Goal: Find contact information: Find contact information

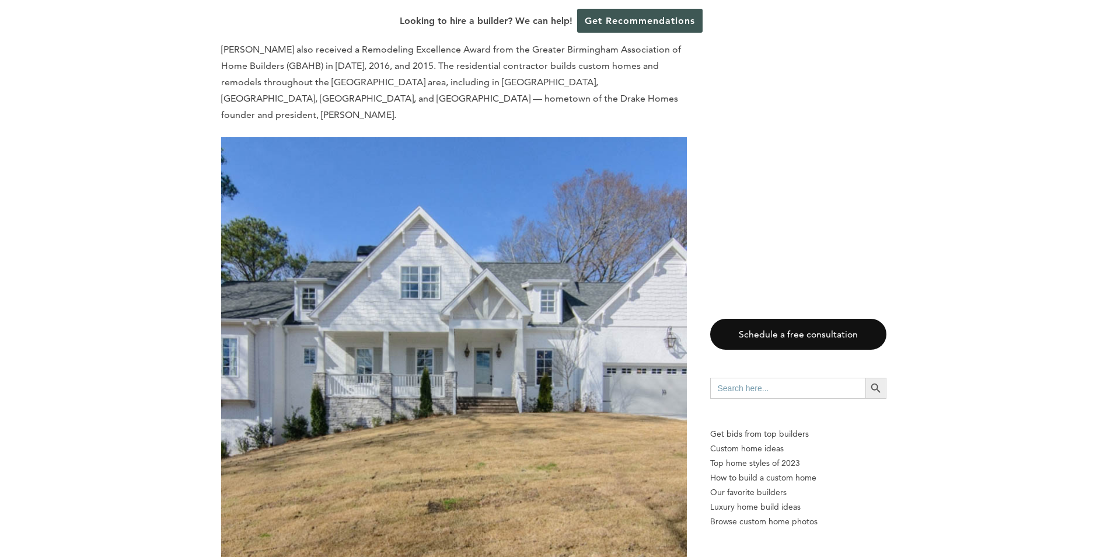
scroll to position [4435, 0]
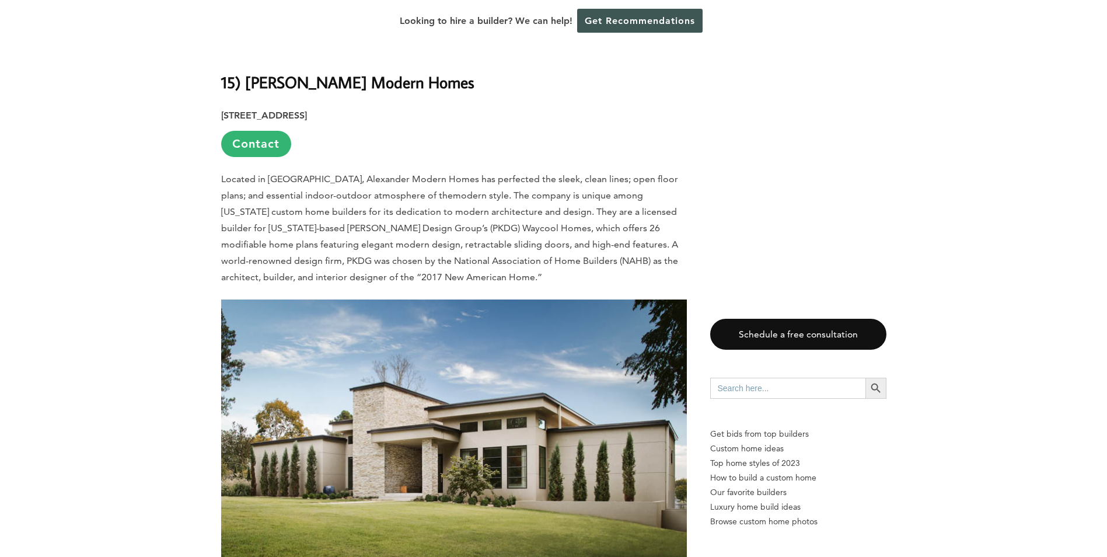
scroll to position [584, 0]
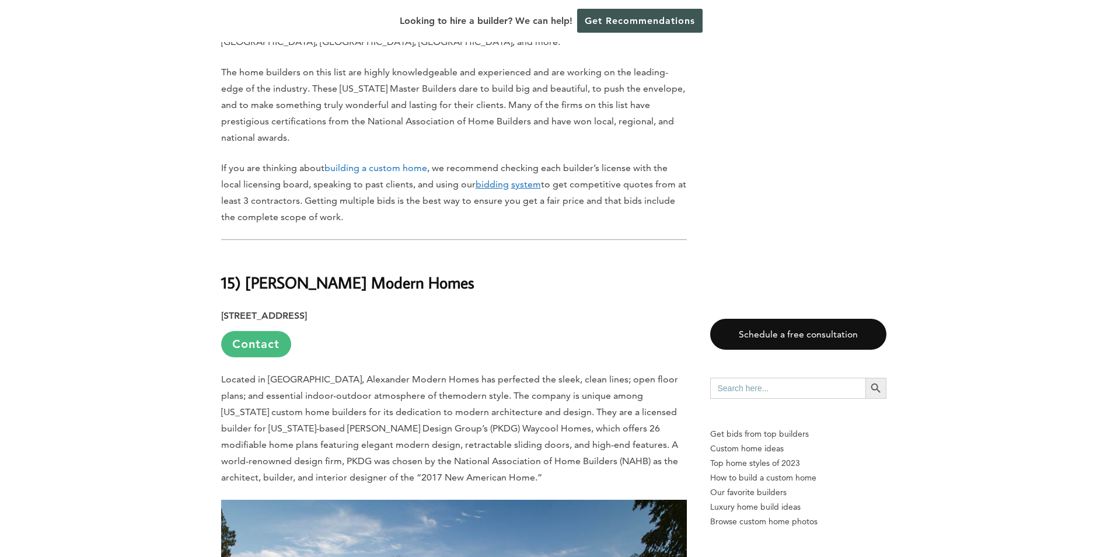
click at [273, 331] on link "Contact" at bounding box center [256, 344] width 70 height 26
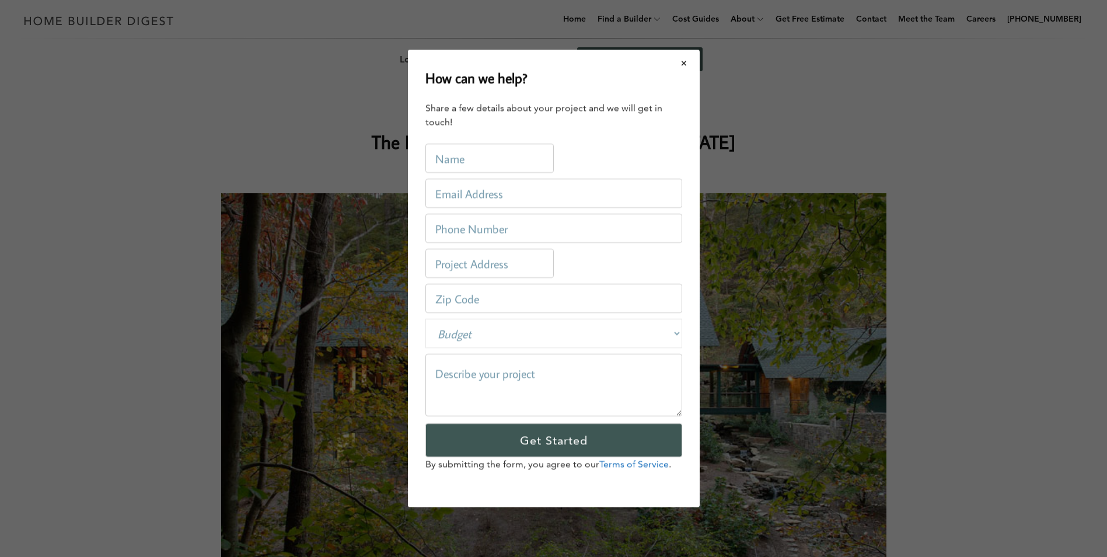
scroll to position [0, 0]
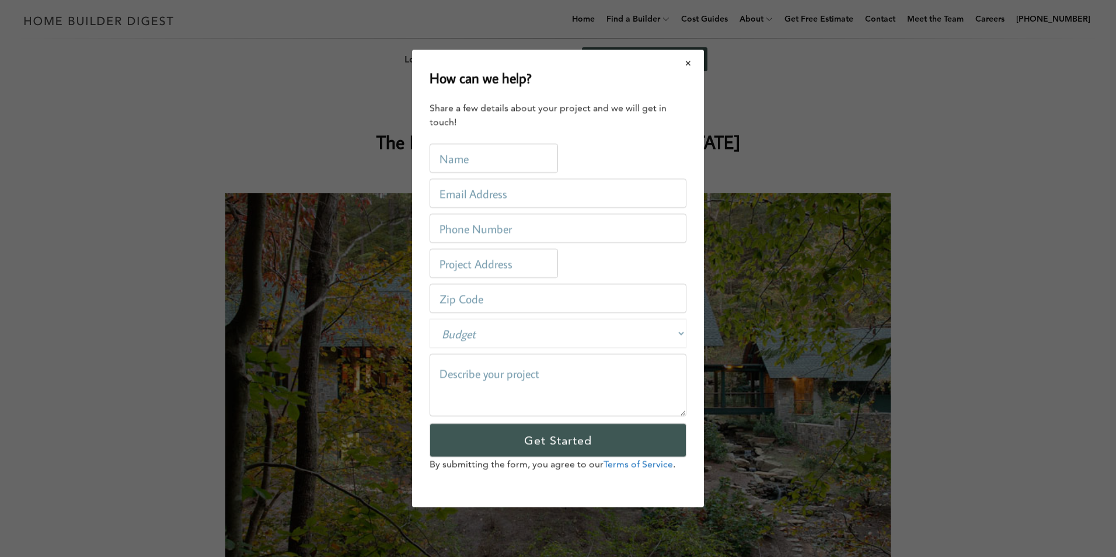
click at [685, 62] on button "Close modal" at bounding box center [688, 63] width 31 height 25
